Goal: Task Accomplishment & Management: Complete application form

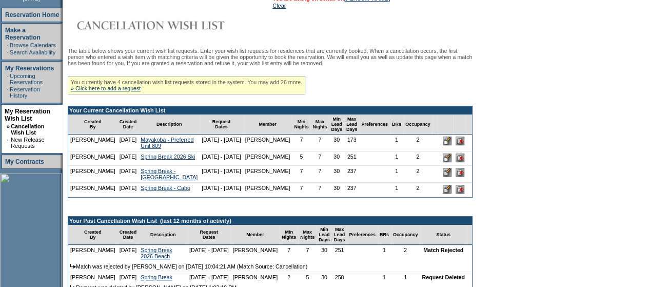
scroll to position [146, 0]
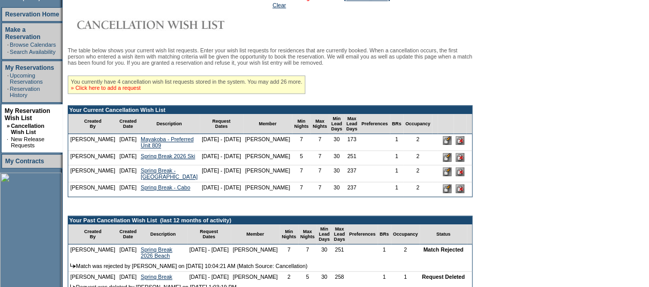
click at [134, 91] on link "» Click here to add a request" at bounding box center [106, 88] width 70 height 6
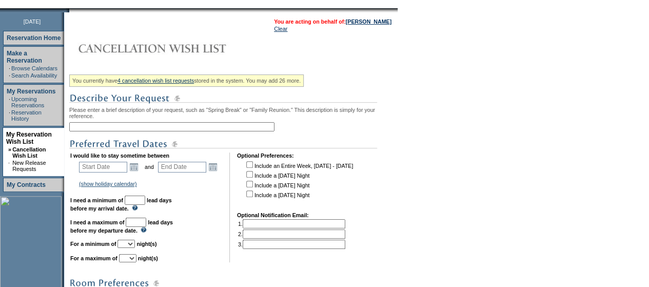
scroll to position [127, 0]
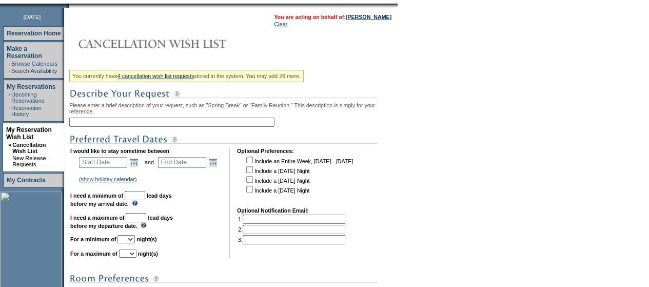
click at [140, 123] on input "text" at bounding box center [171, 121] width 205 height 9
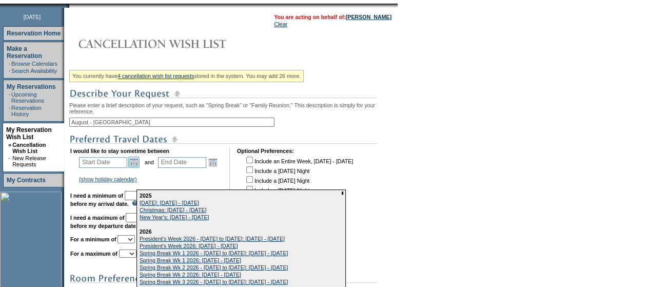
type input "August - [GEOGRAPHIC_DATA]"
click at [137, 168] on link "Open the calendar popup." at bounding box center [133, 161] width 11 height 11
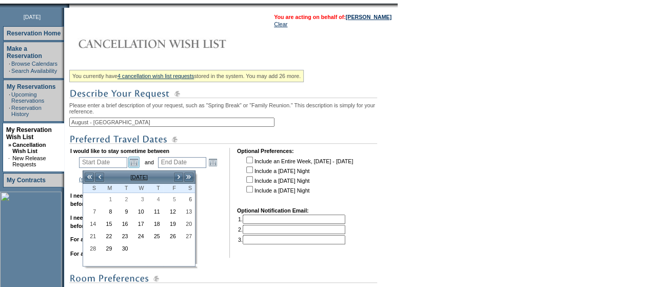
scroll to position [161, 0]
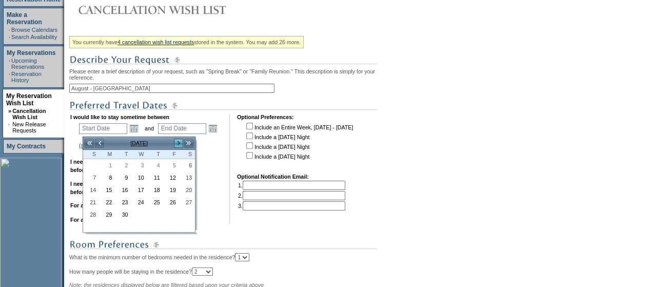
click at [181, 147] on link ">" at bounding box center [178, 143] width 10 height 10
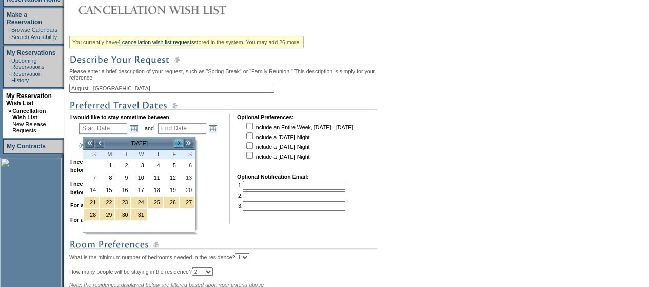
click at [181, 147] on link ">" at bounding box center [178, 143] width 10 height 10
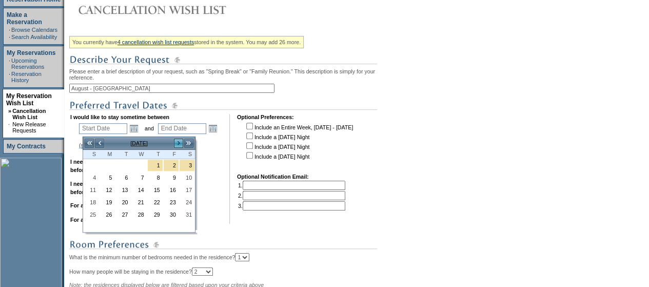
click at [181, 147] on link ">" at bounding box center [178, 143] width 10 height 10
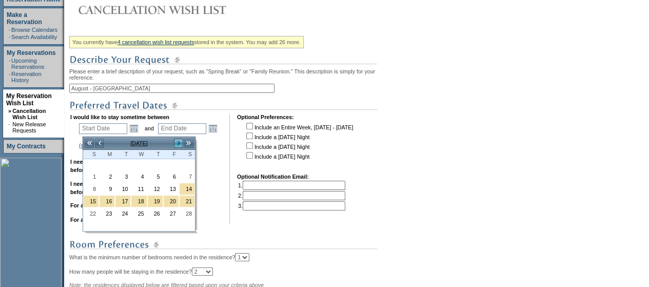
click at [181, 147] on link ">" at bounding box center [178, 143] width 10 height 10
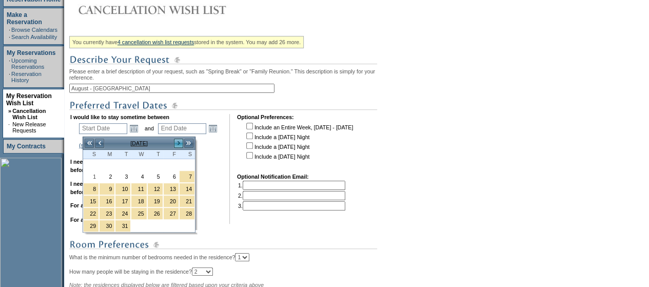
click at [181, 147] on link ">" at bounding box center [178, 143] width 10 height 10
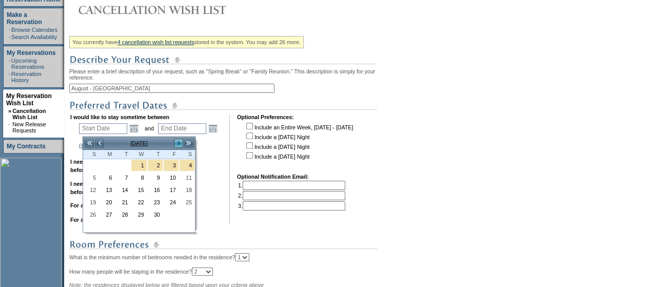
click at [181, 147] on link ">" at bounding box center [178, 143] width 10 height 10
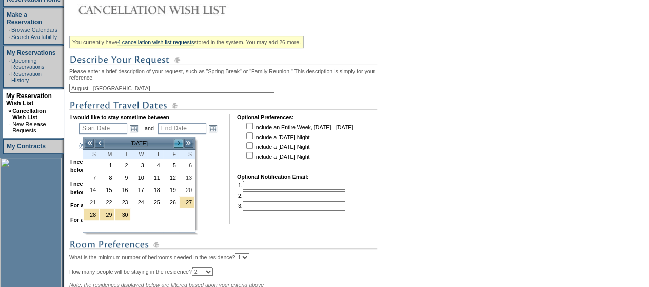
click at [181, 147] on link ">" at bounding box center [178, 143] width 10 height 10
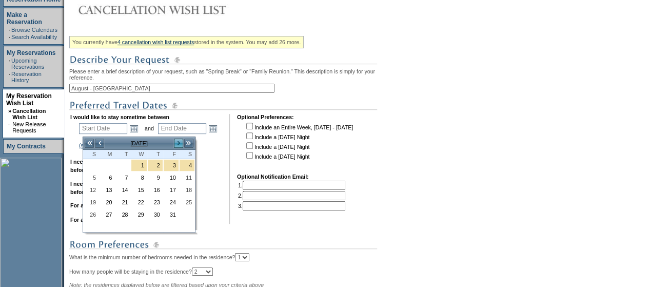
click at [181, 147] on link ">" at bounding box center [178, 143] width 10 height 10
click at [102, 145] on link "<" at bounding box center [99, 143] width 10 height 10
click at [188, 164] on link "1" at bounding box center [187, 165] width 15 height 11
type input "2026-08-01"
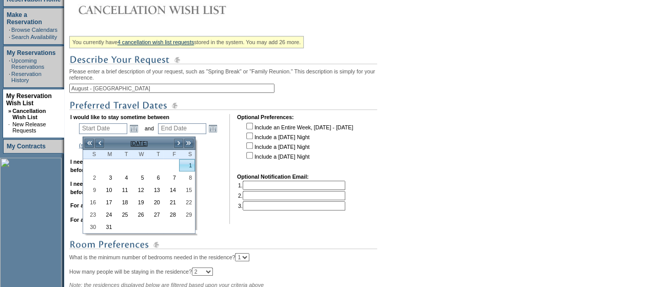
type input "2026-08-02"
type input "8/1/2026"
type input "8/2/2026"
type input "334"
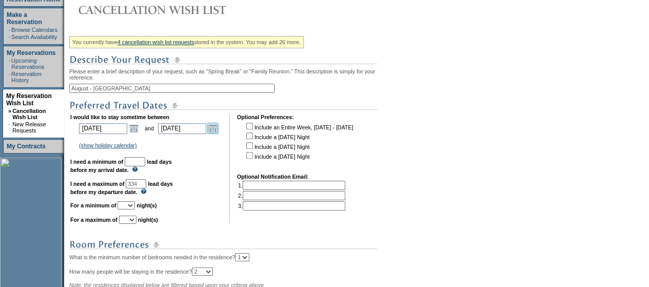
click at [219, 133] on link "Open the calendar popup." at bounding box center [212, 128] width 11 height 11
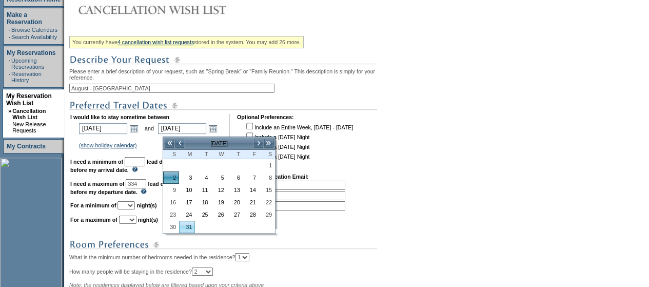
click at [188, 223] on link "31" at bounding box center [187, 226] width 15 height 11
type input "2026-08-31"
type input "8/31/2026"
type input "363"
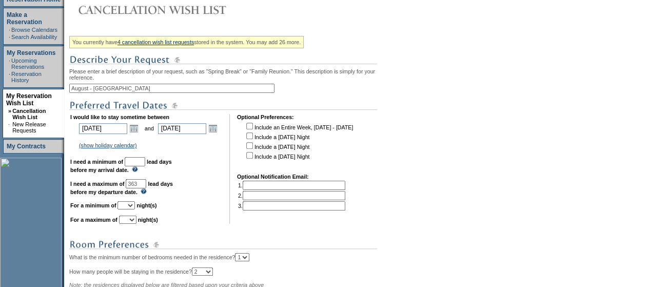
click at [252, 159] on input "checkbox" at bounding box center [249, 155] width 7 height 7
checkbox input "true"
click at [253, 149] on input "checkbox" at bounding box center [249, 145] width 7 height 7
checkbox input "true"
click at [145, 164] on input "text" at bounding box center [135, 161] width 21 height 9
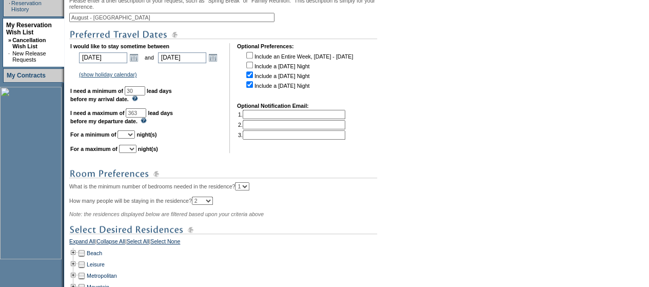
scroll to position [233, 0]
type input "30"
click at [135, 137] on select "1 2 3 4 5 6 7 8 9 10 11 12 13 14" at bounding box center [125, 133] width 17 height 8
select select "4"
click at [130, 134] on select "1 2 3 4 5 6 7 8 9 10 11 12 13 14" at bounding box center [125, 133] width 17 height 8
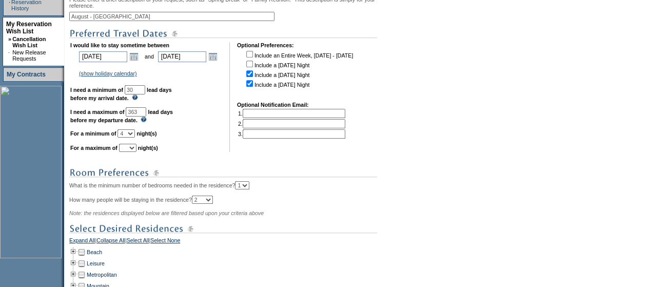
click at [136, 152] on select "1 2 3 4 5 6 7 8 9 10 11 12 13 14" at bounding box center [127, 148] width 17 height 8
select select "7"
click at [131, 149] on select "1 2 3 4 5 6 7 8 9 10 11 12 13 14" at bounding box center [127, 148] width 17 height 8
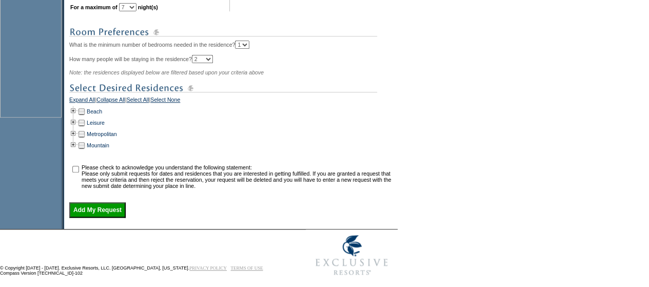
scroll to position [381, 0]
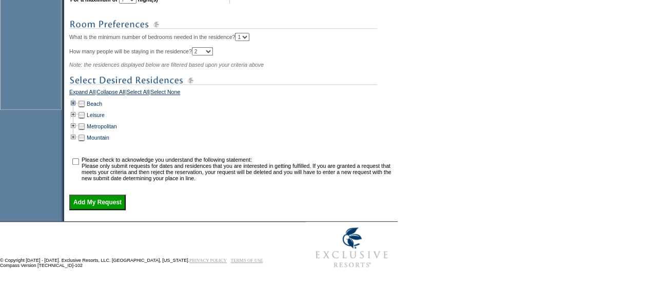
click at [74, 109] on td at bounding box center [73, 103] width 8 height 11
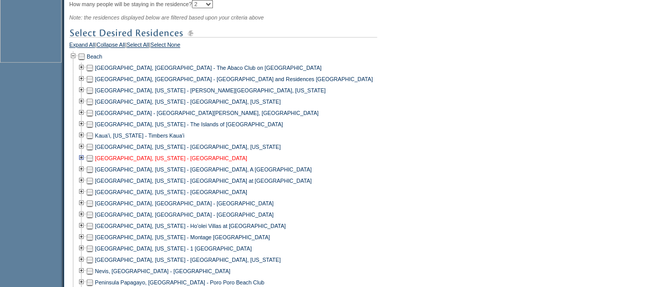
scroll to position [429, 0]
click at [94, 84] on td at bounding box center [90, 78] width 8 height 11
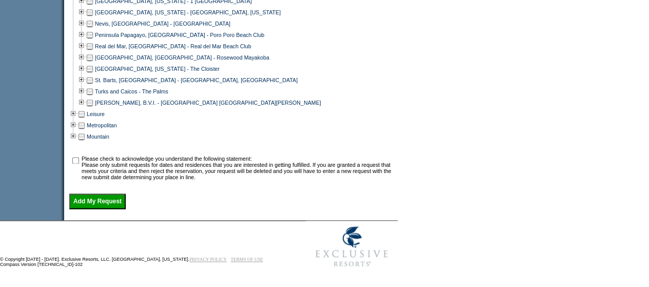
scroll to position [639, 0]
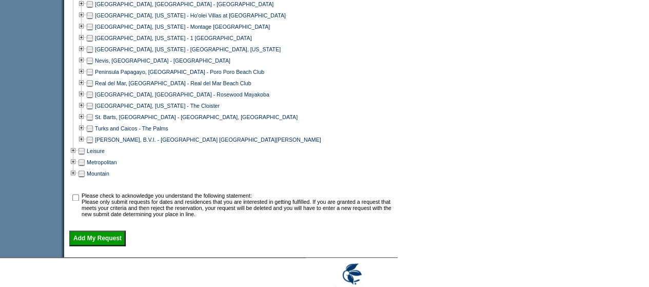
click at [93, 145] on td at bounding box center [90, 139] width 8 height 11
click at [85, 123] on td at bounding box center [81, 116] width 8 height 11
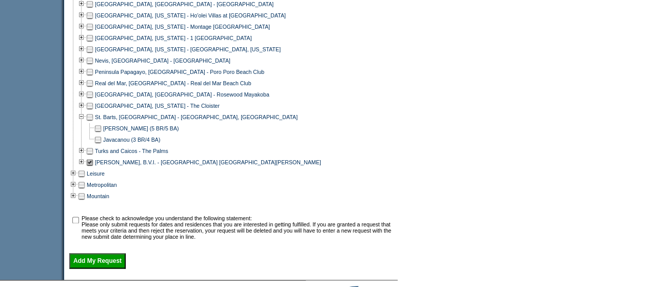
click at [100, 144] on td at bounding box center [98, 139] width 8 height 11
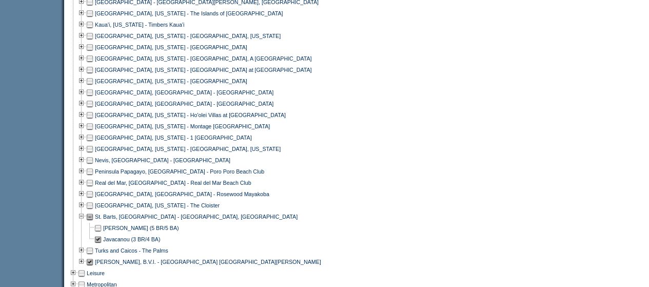
scroll to position [548, 0]
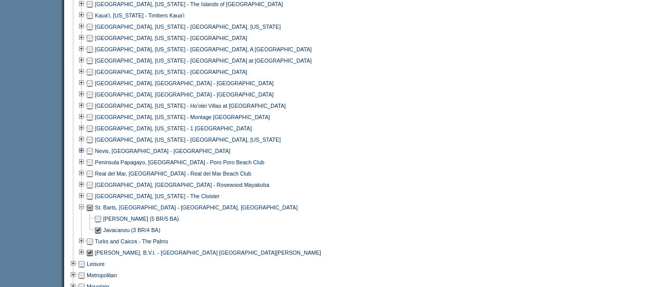
click at [86, 156] on td at bounding box center [81, 150] width 8 height 11
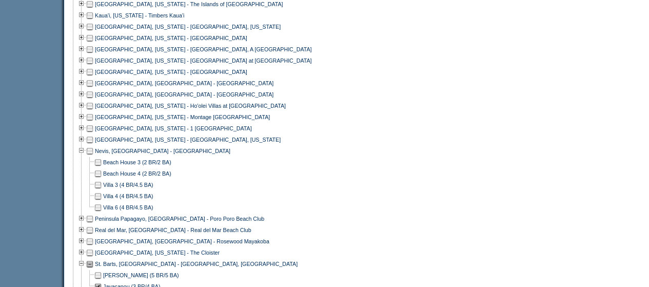
click at [94, 156] on td at bounding box center [90, 150] width 8 height 11
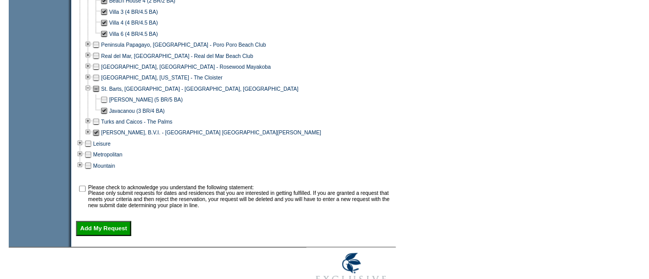
scroll to position [721, 0]
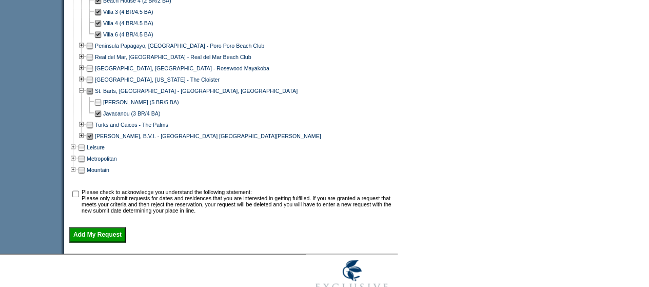
click at [78, 197] on input "checkbox" at bounding box center [75, 193] width 7 height 7
checkbox input "true"
click at [100, 241] on input "Add My Request" at bounding box center [97, 234] width 56 height 15
